Goal: Task Accomplishment & Management: Manage account settings

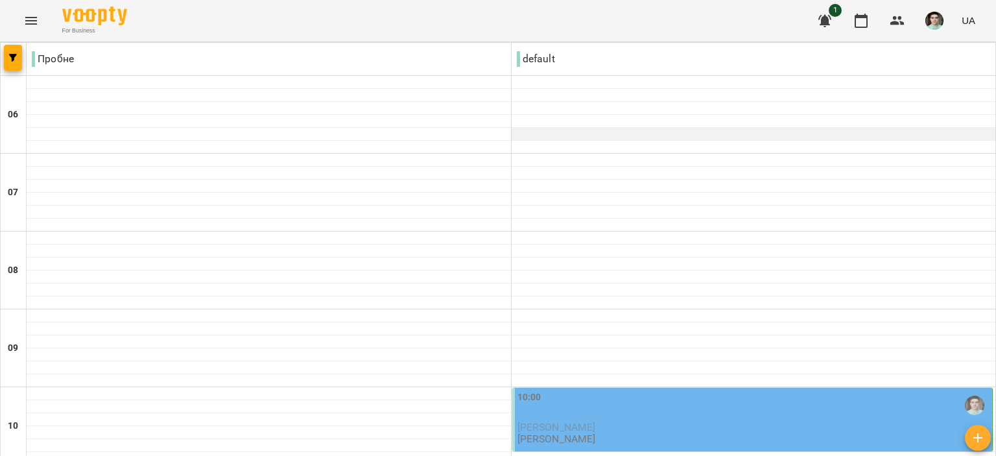
scroll to position [259, 0]
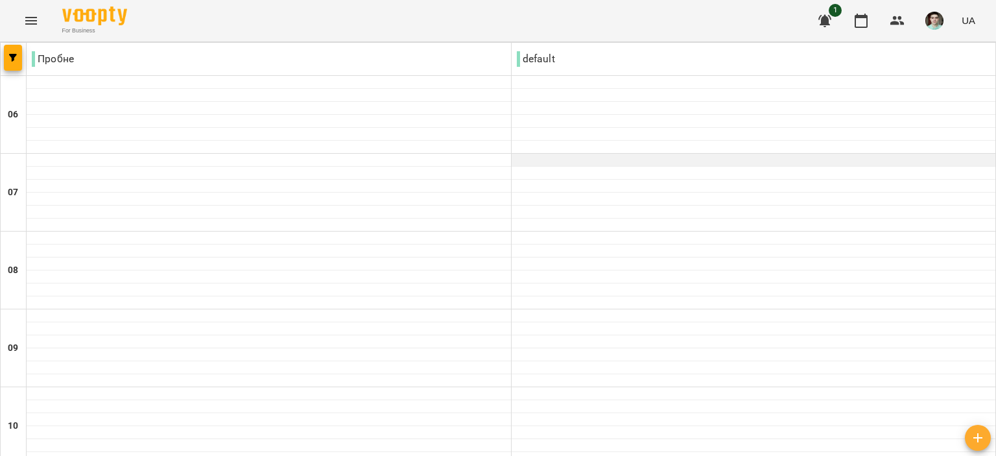
scroll to position [324, 0]
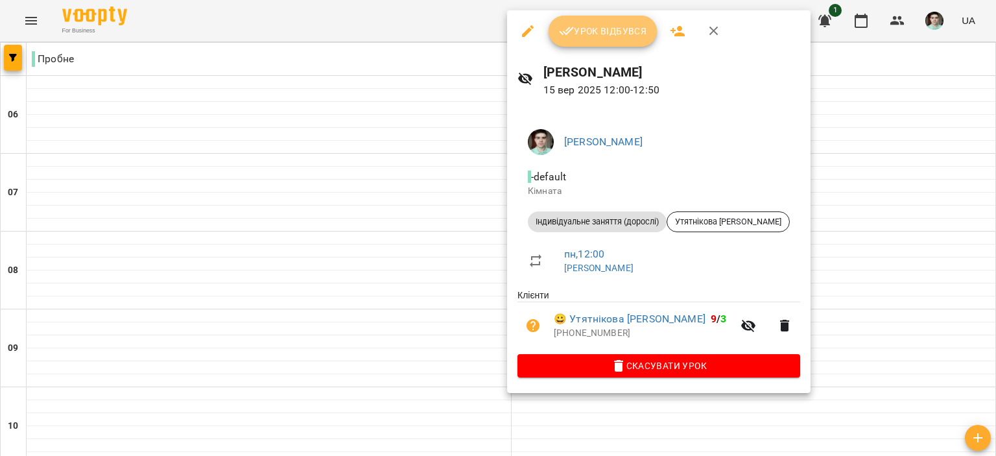
click at [622, 23] on button "Урок відбувся" at bounding box center [603, 31] width 109 height 31
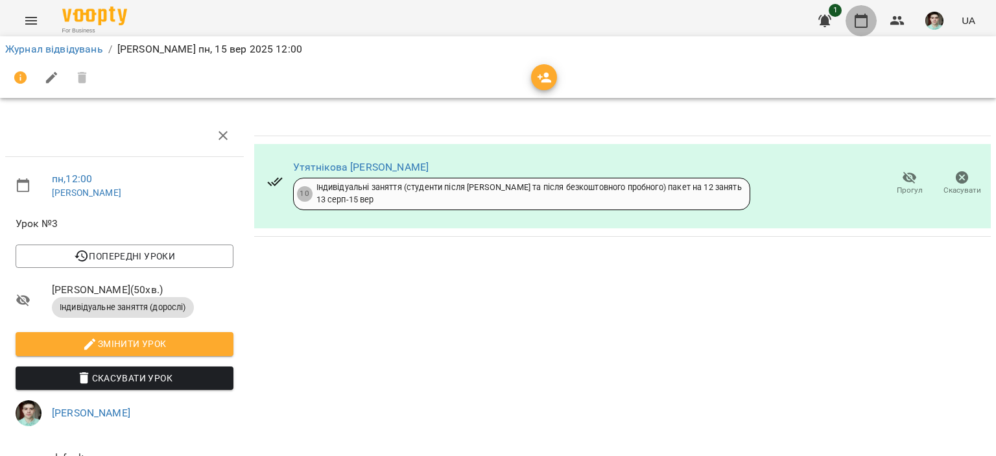
click at [862, 18] on icon "button" at bounding box center [861, 21] width 16 height 16
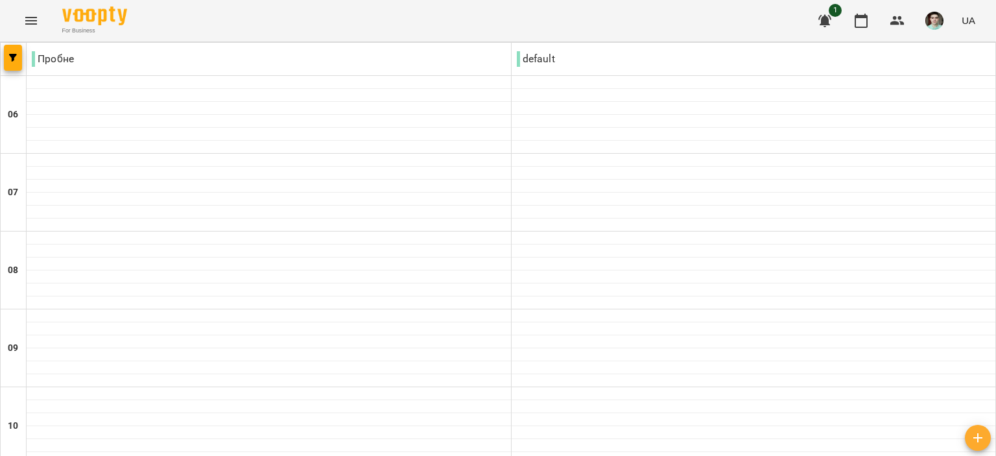
scroll to position [389, 0]
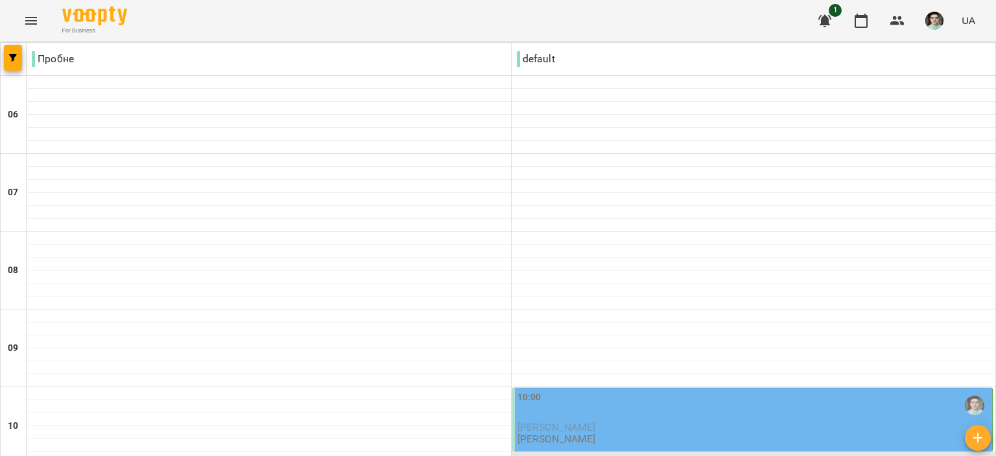
scroll to position [908, 0]
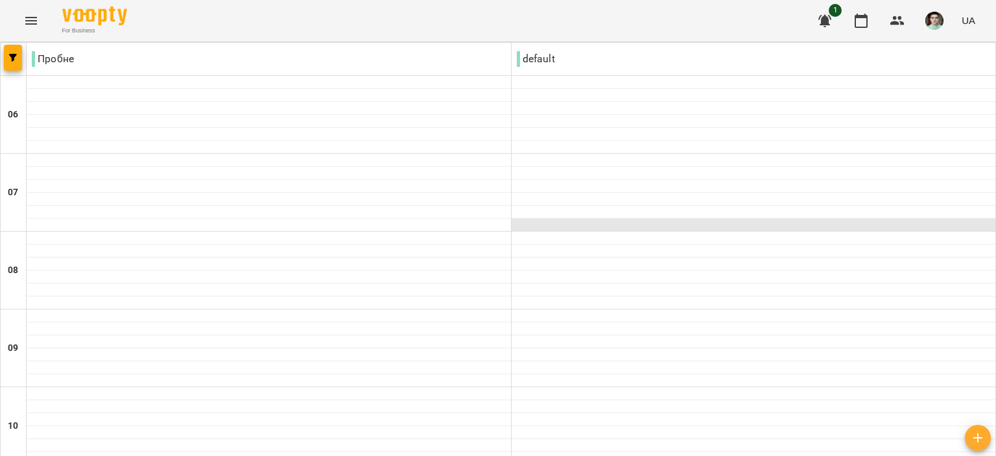
scroll to position [584, 0]
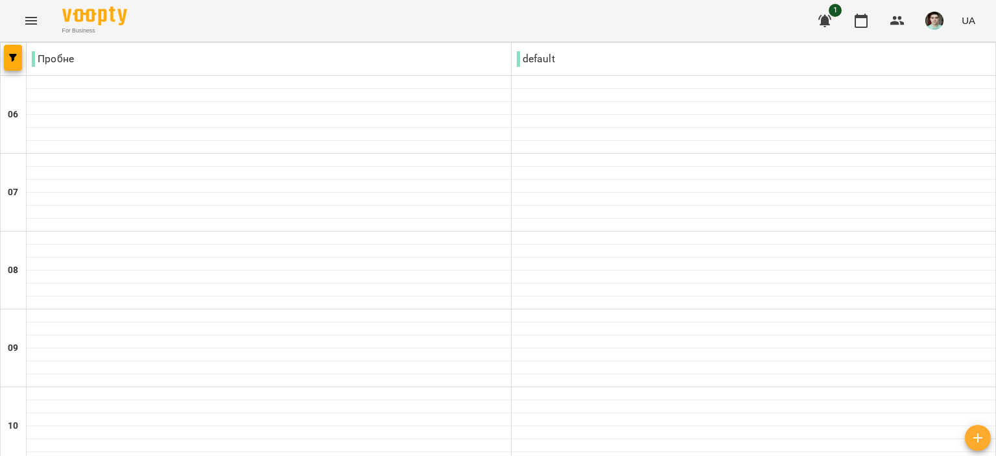
scroll to position [908, 0]
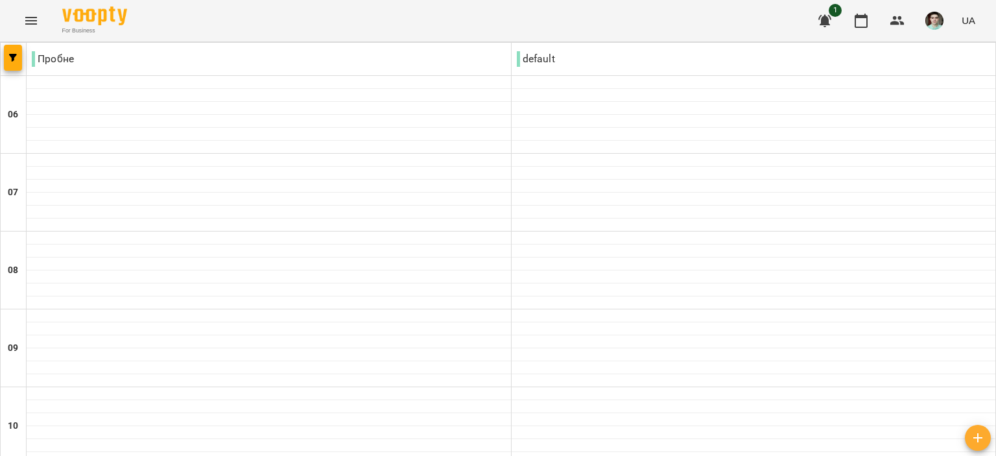
scroll to position [843, 0]
